Goal: Information Seeking & Learning: Find specific page/section

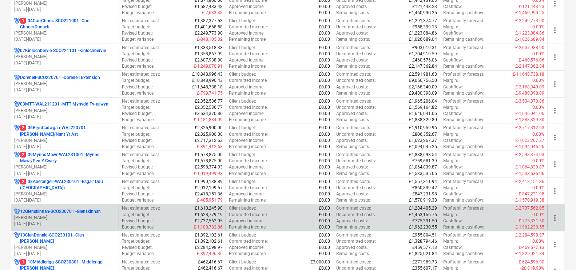
scroll to position [182, 0]
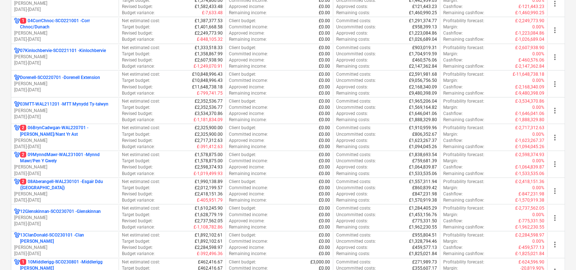
click at [91, 64] on p "[DATE] - [DATE]" at bounding box center [65, 174] width 102 height 6
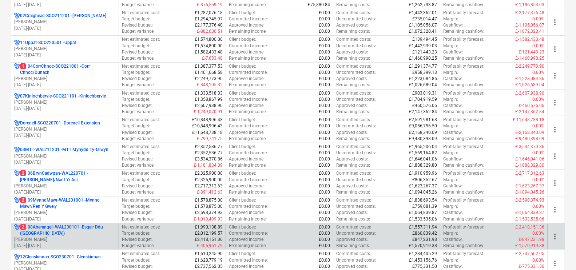
scroll to position [136, 0]
click at [63, 64] on p "2 08Aberangell-WAL230101 - Esgair Ddu ([GEOGRAPHIC_DATA])" at bounding box center [68, 230] width 96 height 12
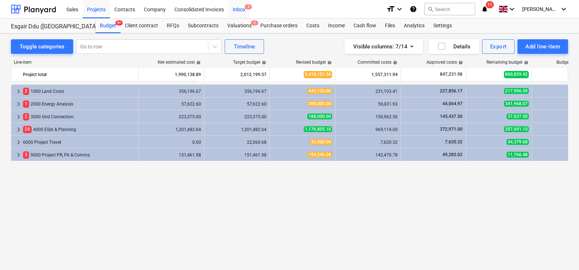
click at [232, 18] on div "Inbox 4" at bounding box center [238, 9] width 21 height 19
click at [202, 27] on div "Subcontracts" at bounding box center [202, 26] width 39 height 15
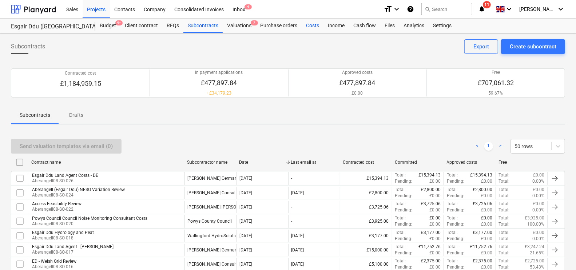
click at [312, 27] on div "Costs" at bounding box center [313, 26] width 22 height 15
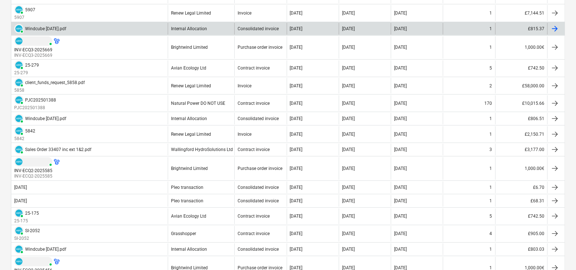
scroll to position [227, 0]
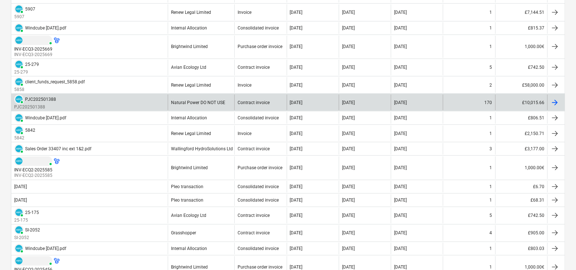
click at [338, 64] on div at bounding box center [555, 102] width 9 height 9
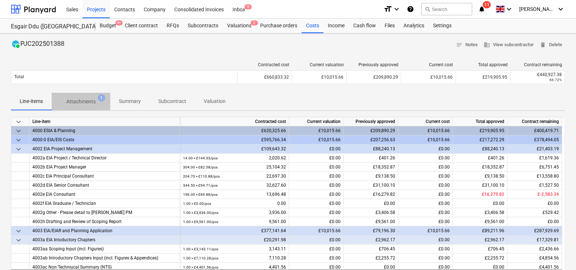
drag, startPoint x: 80, startPoint y: 100, endPoint x: 80, endPoint y: 104, distance: 4.4
click at [80, 64] on p "Attachments" at bounding box center [80, 102] width 29 height 8
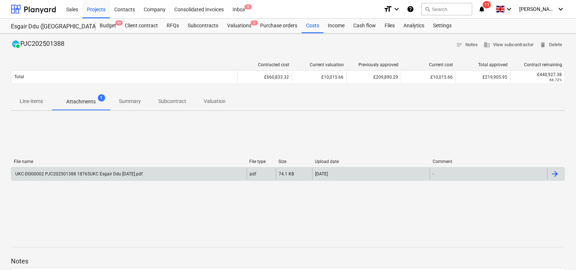
click at [106, 64] on div "UKC-DGG0002 PJC202501388 18765UKC Esgair Ddu [DATE].pdf" at bounding box center [128, 174] width 235 height 12
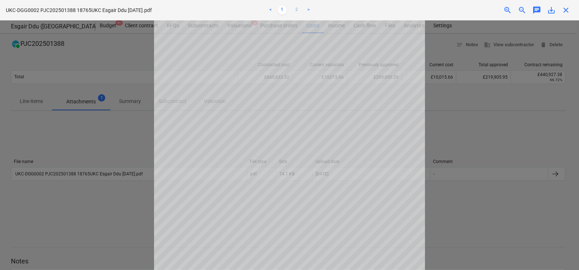
click at [296, 7] on link "2" at bounding box center [296, 10] width 9 height 9
drag, startPoint x: 564, startPoint y: 101, endPoint x: 560, endPoint y: 73, distance: 28.7
click at [338, 64] on div at bounding box center [289, 145] width 579 height 250
drag, startPoint x: 569, startPoint y: 15, endPoint x: 564, endPoint y: 15, distance: 5.1
click at [338, 15] on div "UKC-DGG0002 PJC202501388 18765UKC Esgair Ddu [DATE].pdf < 1 2 > zoom_in zoom_ou…" at bounding box center [289, 10] width 579 height 20
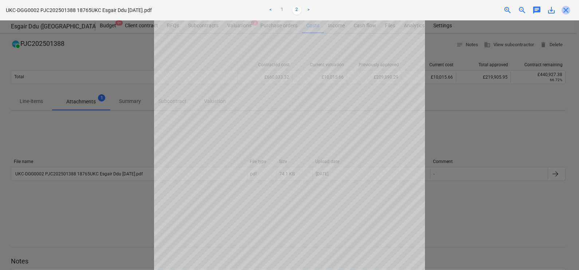
click at [338, 8] on span "close" at bounding box center [565, 10] width 9 height 9
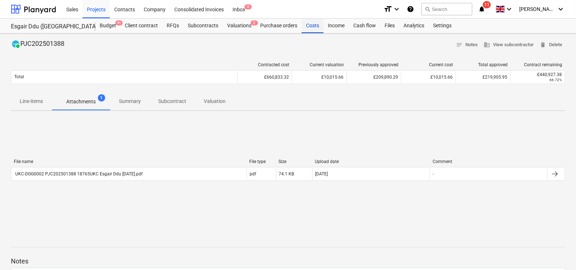
click at [317, 25] on div "Costs" at bounding box center [313, 26] width 22 height 15
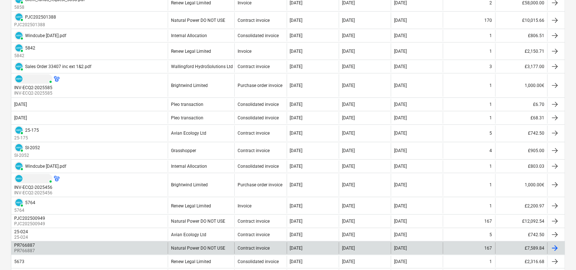
scroll to position [318, 0]
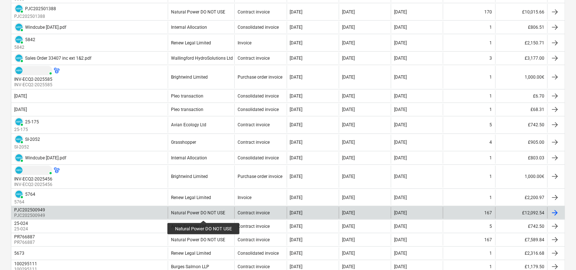
click at [204, 64] on div "Natural Power DO NOT USE" at bounding box center [198, 212] width 54 height 5
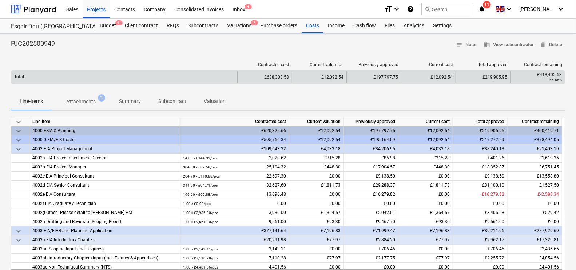
click at [80, 64] on div "Total" at bounding box center [124, 77] width 226 height 12
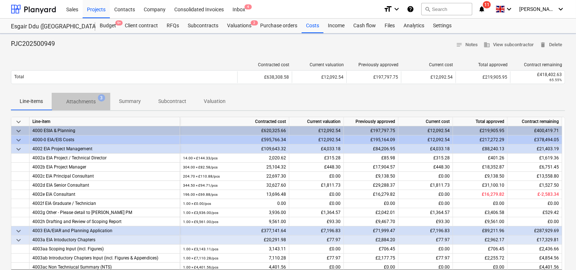
click at [87, 64] on p "Attachments" at bounding box center [80, 102] width 29 height 8
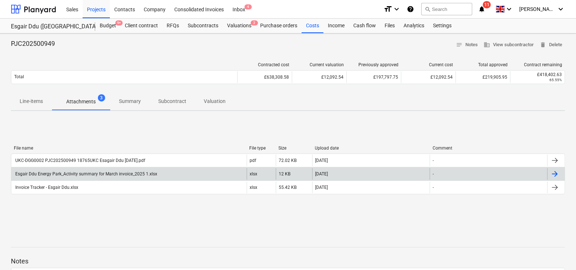
click at [127, 64] on div "Esgair Ddu Energy Park_Activity summary for March invoice_2025 1.xlsx" at bounding box center [85, 173] width 143 height 5
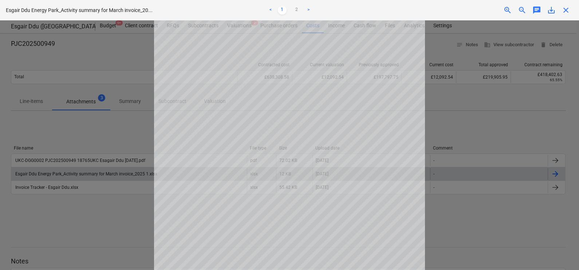
click at [103, 64] on div at bounding box center [289, 145] width 579 height 250
click at [338, 7] on span "close" at bounding box center [565, 10] width 9 height 9
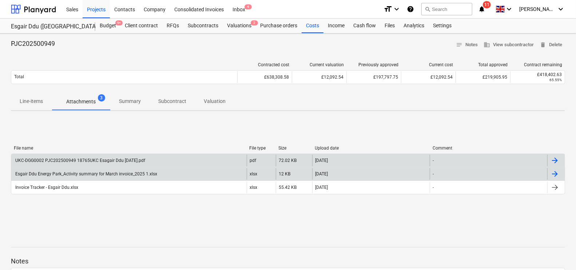
click at [157, 64] on div "UKC-DGG0002 PJC202500949 18765UKC Esagair Ddu [DATE].pdf" at bounding box center [128, 161] width 235 height 12
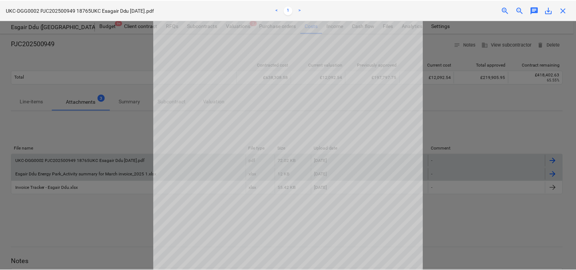
scroll to position [134, 0]
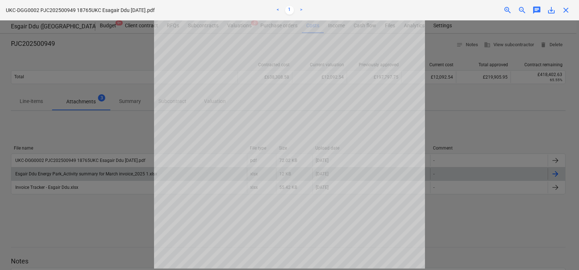
click at [299, 5] on div "< 1 >" at bounding box center [289, 10] width 189 height 20
drag, startPoint x: 302, startPoint y: 8, endPoint x: 313, endPoint y: 11, distance: 11.1
click at [302, 8] on link ">" at bounding box center [301, 10] width 9 height 9
click at [338, 64] on div at bounding box center [289, 145] width 579 height 250
click at [338, 8] on span "close" at bounding box center [565, 10] width 9 height 9
